Goal: Communication & Community: Ask a question

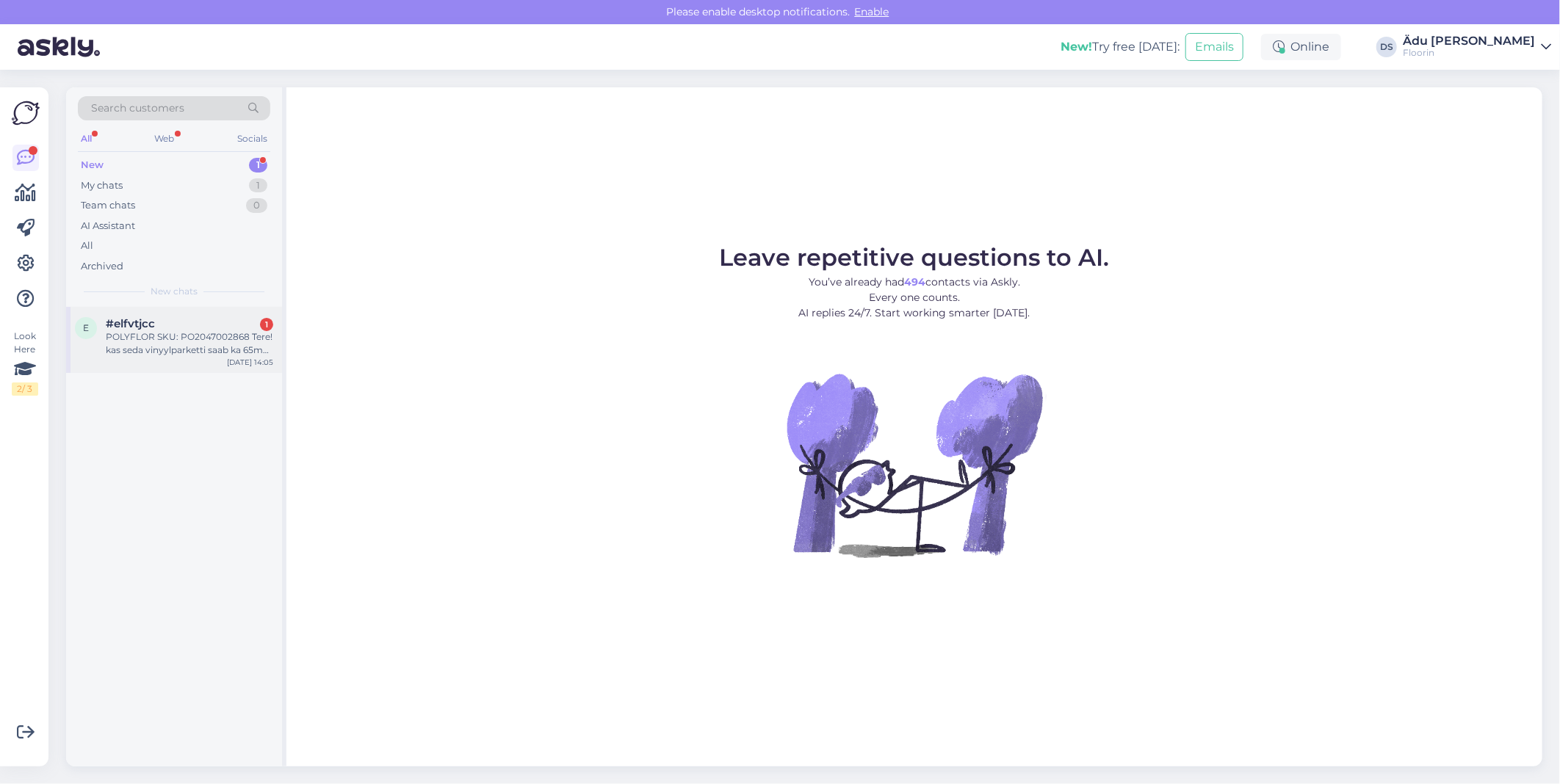
click at [208, 351] on div "POLYFLOR SKU: PO2047002868 Tere! kas seda vinyylparketti saab ka 65m2 tellida s…" at bounding box center [189, 344] width 167 height 27
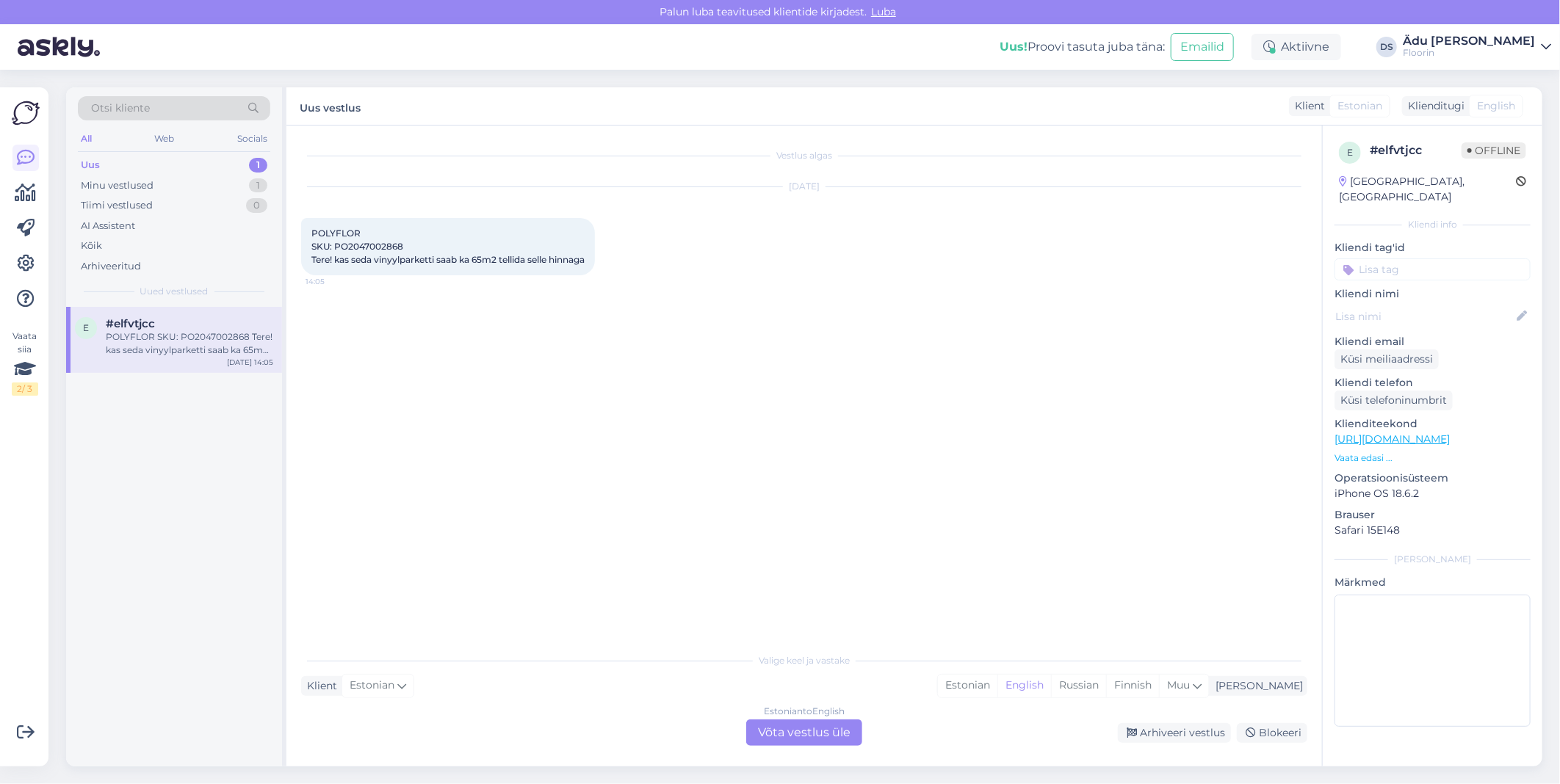
click at [783, 729] on div "Estonian to English Võta vestlus üle" at bounding box center [804, 733] width 116 height 27
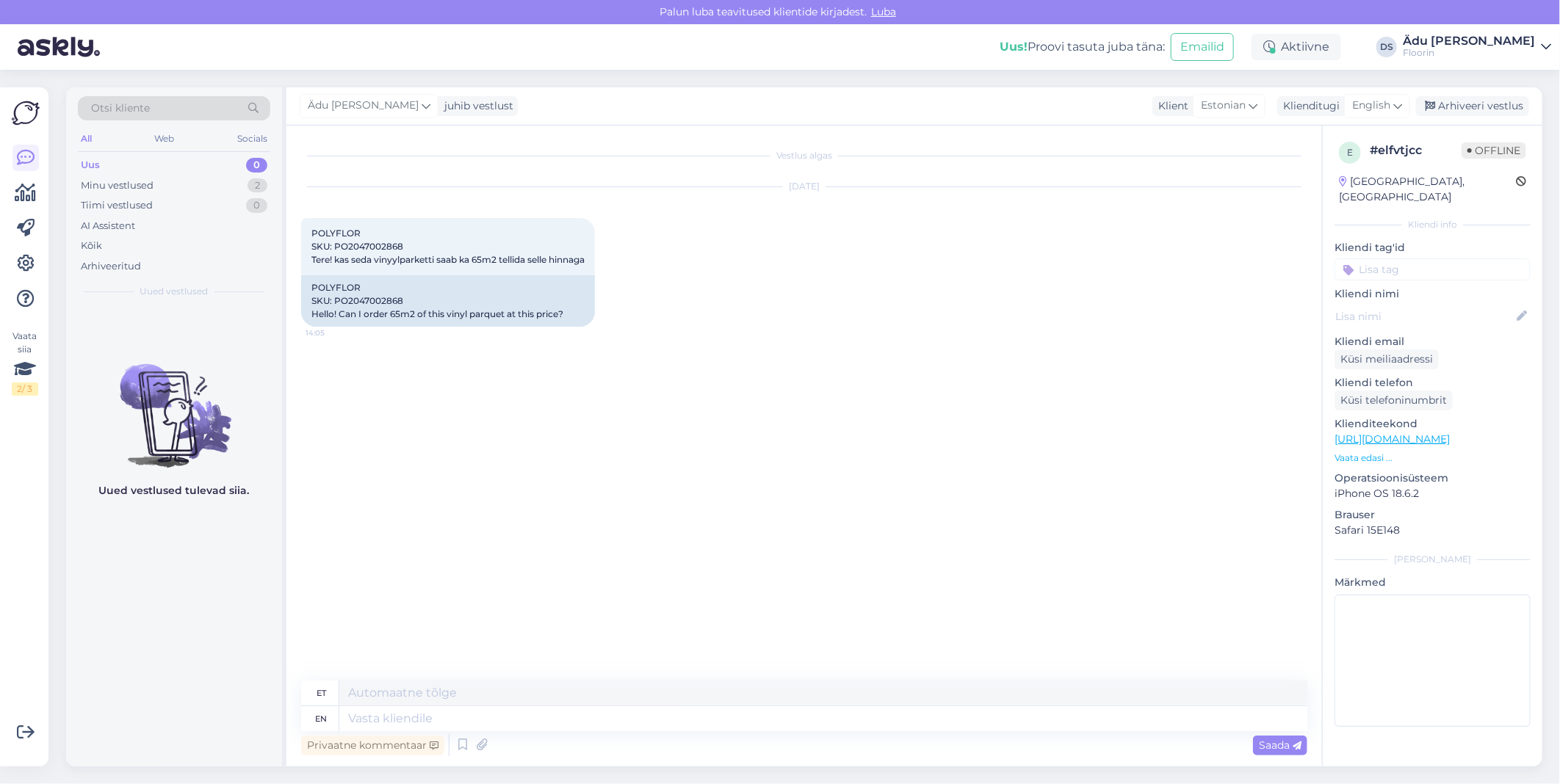
click at [1450, 433] on link "[URL][DOMAIN_NAME]" at bounding box center [1392, 439] width 115 height 13
click at [1370, 105] on span "English" at bounding box center [1371, 105] width 38 height 16
type input "est"
click at [1352, 166] on link "Estonian" at bounding box center [1344, 171] width 162 height 24
click at [596, 724] on textarea at bounding box center [804, 716] width 1006 height 31
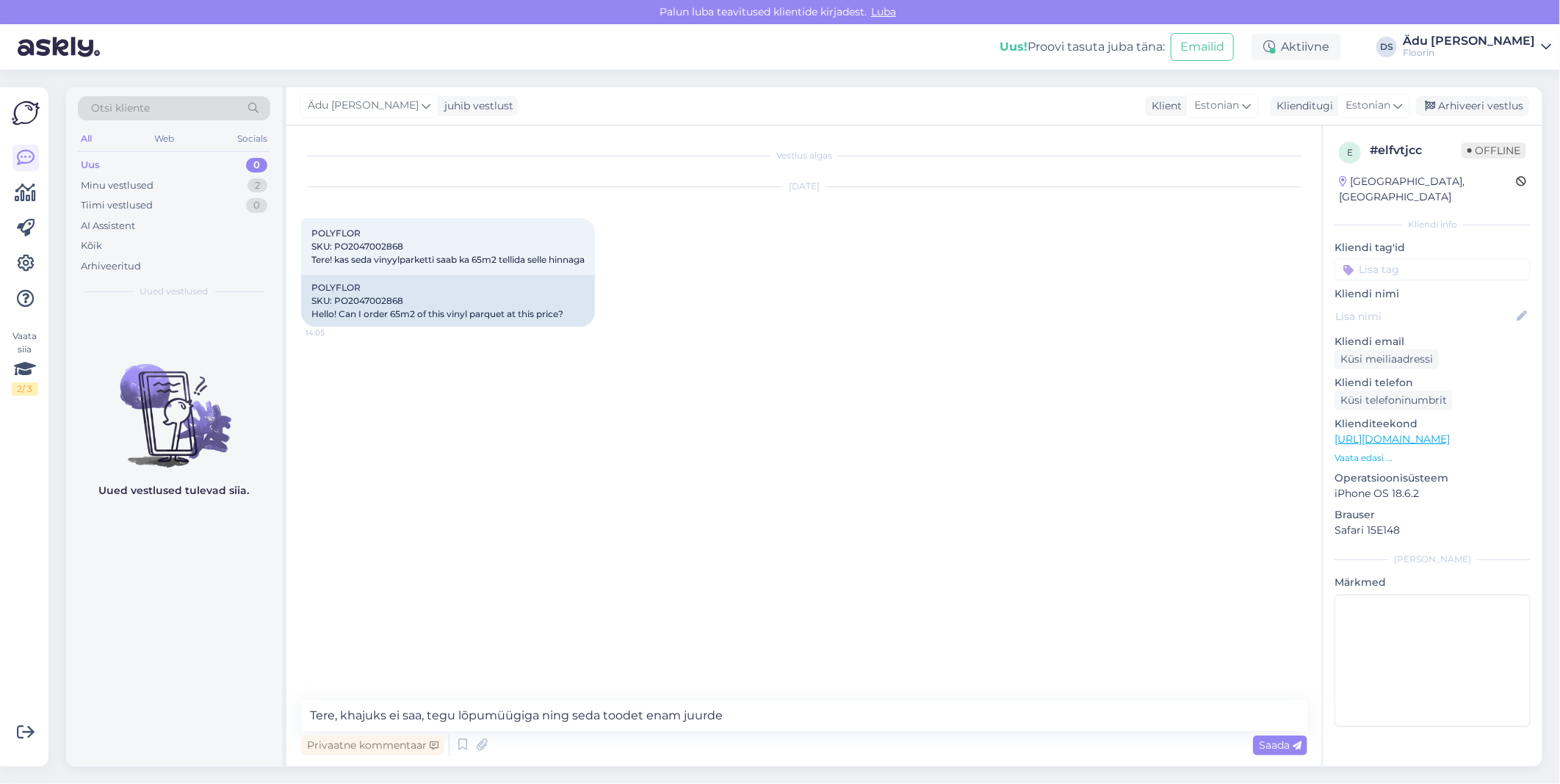
click at [1450, 433] on link "[URL][DOMAIN_NAME]" at bounding box center [1392, 439] width 115 height 13
click at [772, 716] on textarea "Tere, khajuks ei saa, tegu lõpumüügiga ning seda toodet enam juurde" at bounding box center [804, 716] width 1006 height 31
click at [363, 718] on textarea "Tere, khajuks ei saa, tegu lõpumüügiga ning seda toodet enam juurde tule." at bounding box center [804, 716] width 1006 height 31
click at [803, 722] on textarea "Tere, kahjuks ei saa, tegu lõpumüügiga ning seda toodet enam juurde tule." at bounding box center [804, 716] width 1006 height 31
click at [458, 718] on textarea "Tere, kahjuks ei saa, tegu lõpumüügiga ning seda toodet enam juurde tule." at bounding box center [804, 716] width 1006 height 31
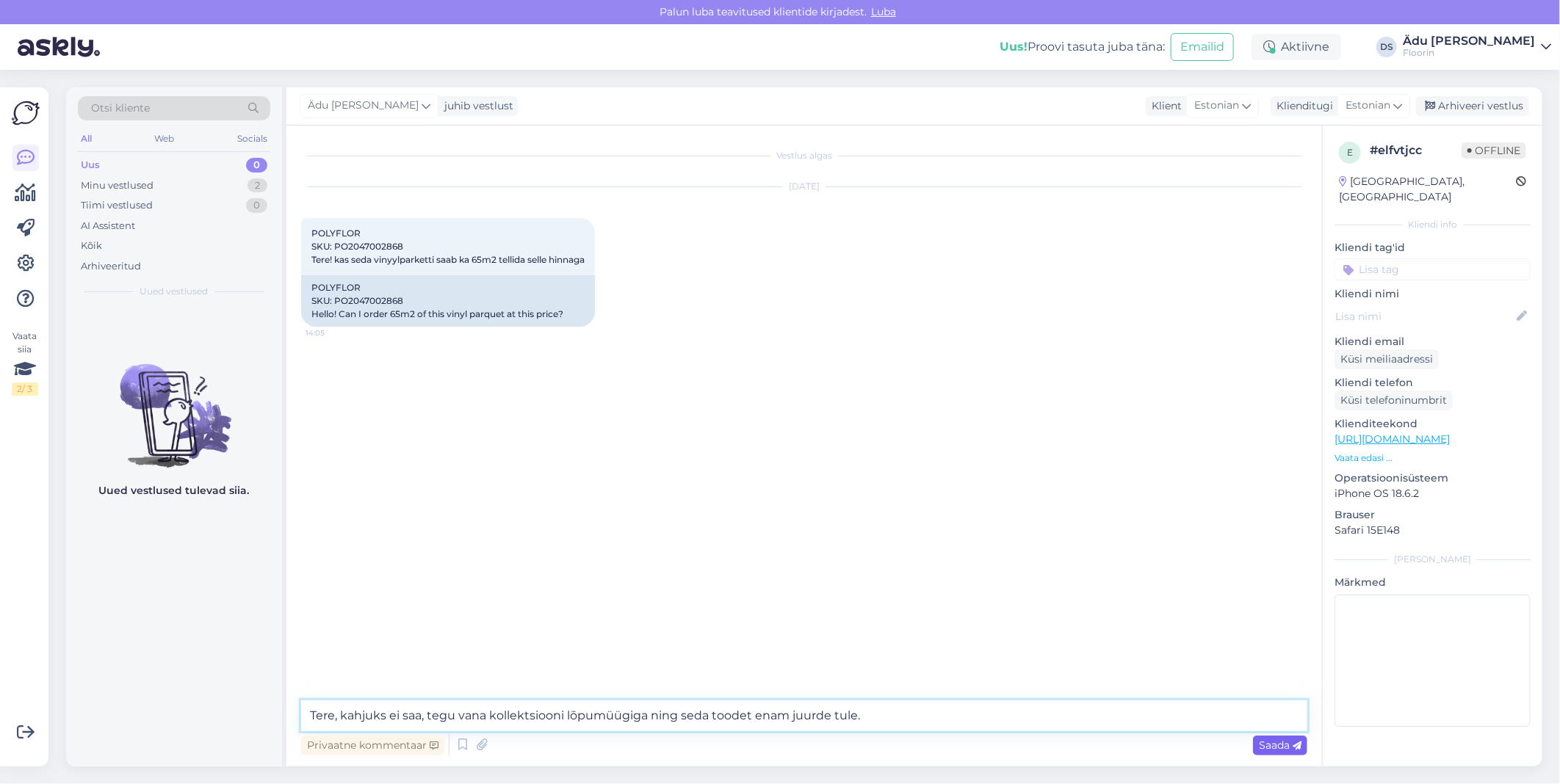
type textarea "Tere, kahjuks ei saa, tegu vana kollektsiooni lõpumüügiga ning seda toodet enam…"
click at [1281, 744] on span "Saada" at bounding box center [1281, 745] width 43 height 13
